Goal: Information Seeking & Learning: Learn about a topic

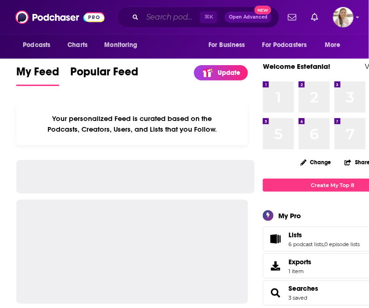
click at [149, 18] on input "Search podcasts, credits, & more..." at bounding box center [171, 17] width 58 height 15
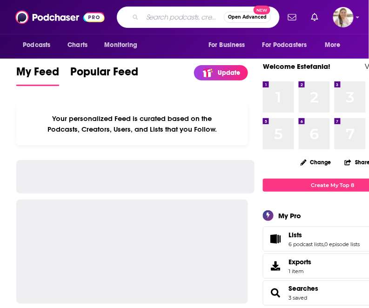
paste input "The Career Change Podcast"
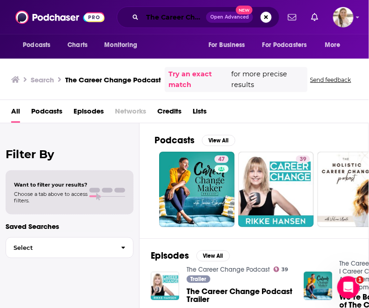
click at [161, 17] on input "The Career Change Podcast" at bounding box center [174, 17] width 64 height 15
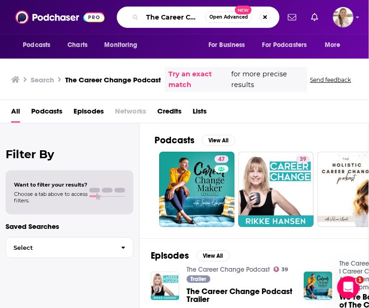
click at [161, 17] on input "The Career Change Podcast" at bounding box center [173, 17] width 63 height 15
paste input "Find Your Dream Job"
type input "Find Your Dream Job"
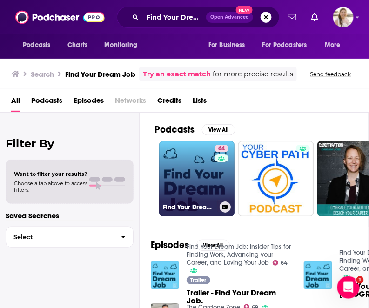
click at [191, 180] on link "64 Find Your Dream Job: Insider Tips for Finding Work, Advancing your Career, a…" at bounding box center [196, 178] width 75 height 75
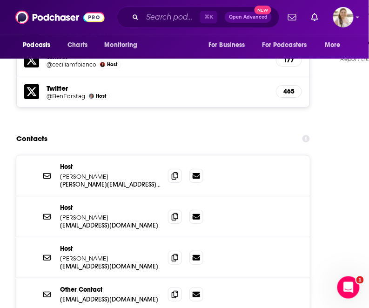
scroll to position [1051, 0]
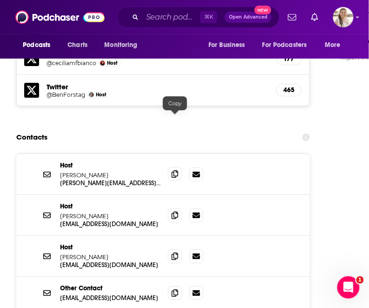
click at [173, 170] on icon at bounding box center [175, 173] width 7 height 7
click at [173, 211] on icon at bounding box center [175, 214] width 7 height 7
click at [172, 252] on icon at bounding box center [175, 255] width 7 height 7
click at [175, 252] on icon at bounding box center [175, 255] width 7 height 7
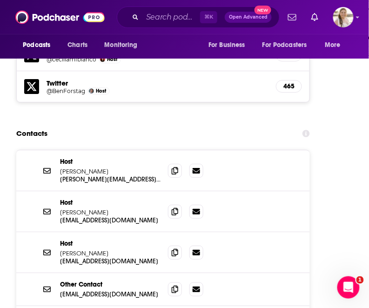
scroll to position [864, 0]
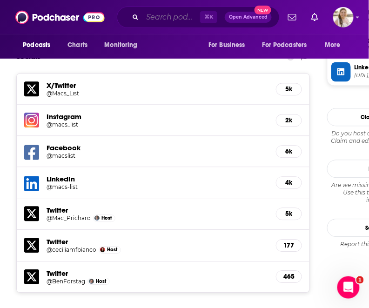
click at [162, 12] on input "Search podcasts, credits, & more..." at bounding box center [171, 17] width 58 height 15
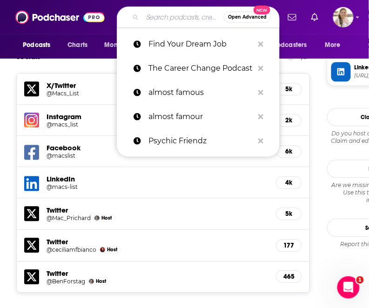
paste input "The Career Change Podcast Happen To Your Career - Meaningful Work, Career Chang…"
type input "The Career Change Podcast Happen To Your Career - Meaningful Work, Career Chang…"
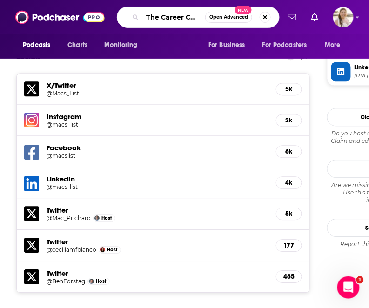
scroll to position [0, 423]
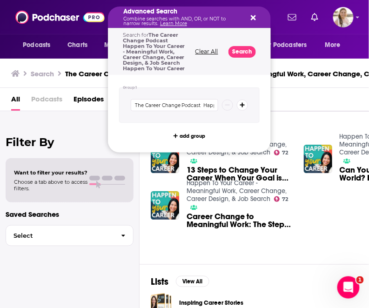
click at [152, 20] on p "Combine searches with AND, OR, or NOT to narrow results. Learn More" at bounding box center [181, 21] width 117 height 9
click at [253, 20] on icon "Search podcasts, credits, & more..." at bounding box center [253, 17] width 5 height 7
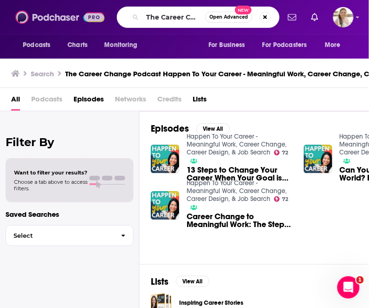
click at [67, 13] on img at bounding box center [59, 17] width 89 height 18
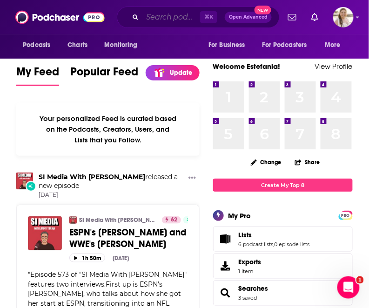
click at [163, 16] on input "Search podcasts, credits, & more..." at bounding box center [171, 17] width 58 height 15
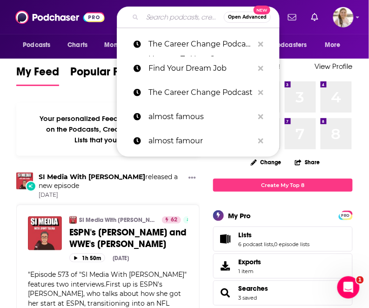
paste input "The Career Change Podcast Happen To Your Career - Meaningful Work, Career Chang…"
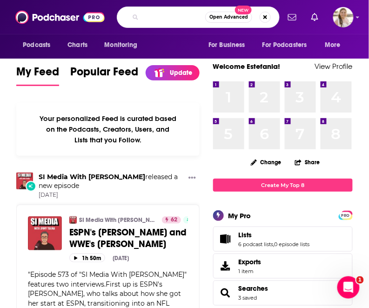
type input "The Career Change Podcast Happen To Your Career - Meaningful Work, Career Chang…"
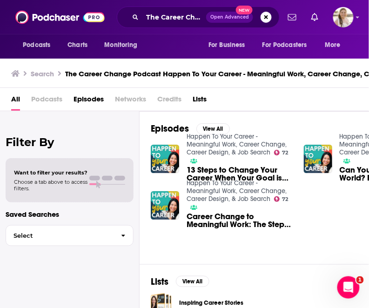
click at [49, 98] on span "Podcasts" at bounding box center [46, 101] width 31 height 19
click at [168, 156] on img "13 Steps to Change Your Career When Your Goal is Meaningful Work (that pays wel…" at bounding box center [165, 159] width 28 height 28
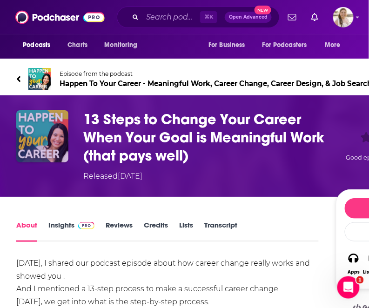
click at [53, 140] on img "13 Steps to Change Your Career When Your Goal is Meaningful Work (that pays wel…" at bounding box center [42, 136] width 52 height 52
click at [33, 133] on img "13 Steps to Change Your Career When Your Goal is Meaningful Work (that pays wel…" at bounding box center [42, 136] width 52 height 52
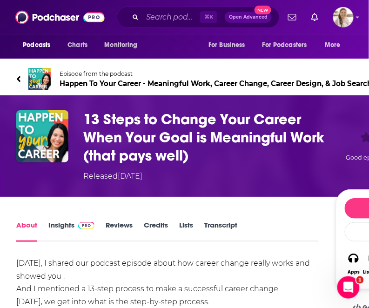
click at [165, 131] on h1 "13 Steps to Change Your Career When Your Goal is Meaningful Work (that pays wel…" at bounding box center [207, 137] width 249 height 54
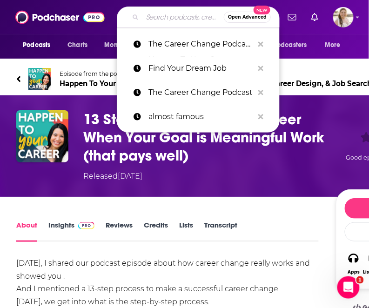
click at [165, 12] on input "Search podcasts, credits, & more..." at bounding box center [182, 17] width 81 height 15
paste input "Side Hustle Pro How to Be Awesome at Your Job How to Be Awesome at Your Job"
type input "Side Hustle Pro How to Be Awesome at Your Job How to Be Awesome at Your Job"
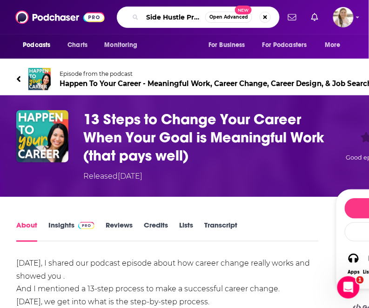
scroll to position [0, 226]
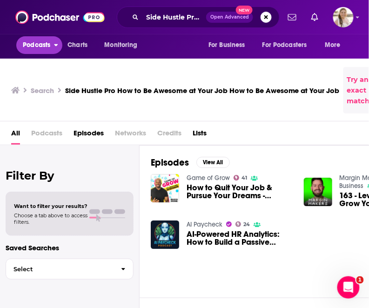
click at [40, 46] on span "Podcasts" at bounding box center [36, 45] width 27 height 13
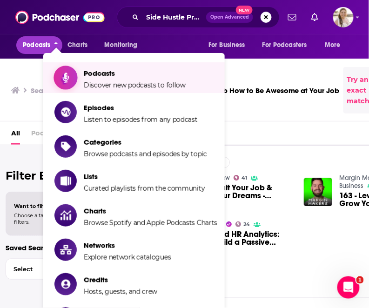
click at [89, 73] on span "Podcasts" at bounding box center [135, 73] width 102 height 9
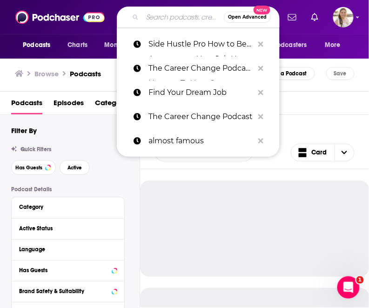
click at [162, 20] on input "Search podcasts, credits, & more..." at bounding box center [182, 17] width 81 height 15
paste input "Side Hustle Pro How to Be Awesome at Your Job How to Be Awesome at Your Job"
type input "Side Hustle Pro How to Be Awesome at Your Job How to Be Awesome at Your Job"
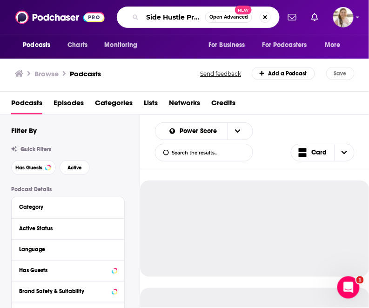
scroll to position [0, 226]
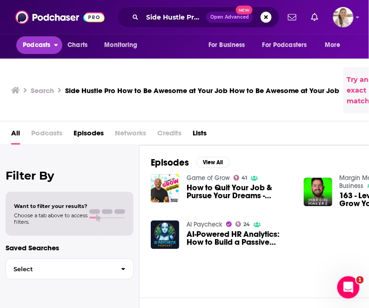
click at [46, 43] on span "Podcasts" at bounding box center [36, 45] width 27 height 13
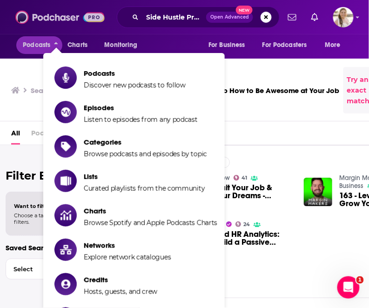
click at [56, 18] on img at bounding box center [59, 17] width 89 height 18
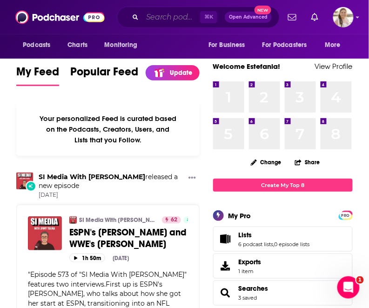
click at [167, 16] on input "Search podcasts, credits, & more..." at bounding box center [171, 17] width 58 height 15
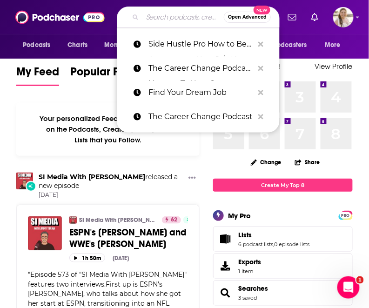
paste input "Side Hustle Pro How to Be Awesome at Your Job How to Be Awesome at Your Job"
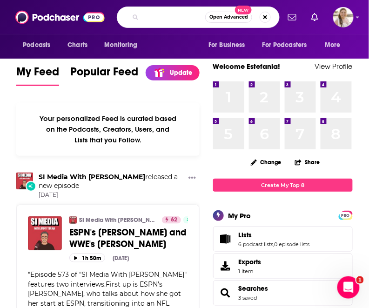
type input "Side Hustle Pro How to Be Awesome at Your Job How to Be Awesome at Your Job"
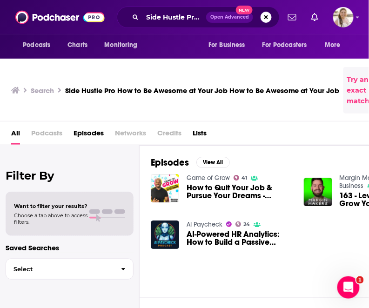
click at [45, 128] on span "Podcasts" at bounding box center [46, 134] width 31 height 19
click at [45, 129] on span "Podcasts" at bounding box center [46, 134] width 31 height 19
